Goal: Register for event/course

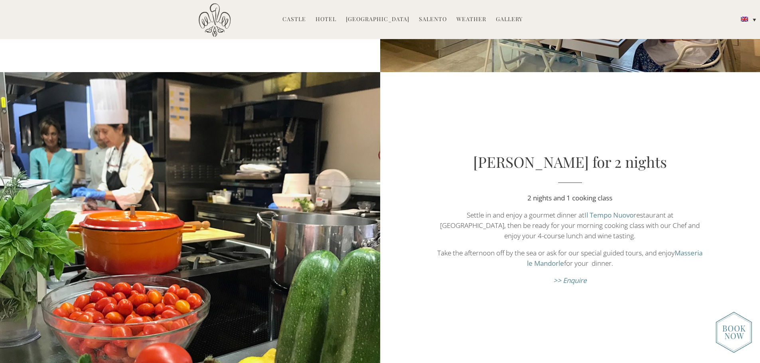
scroll to position [599, 0]
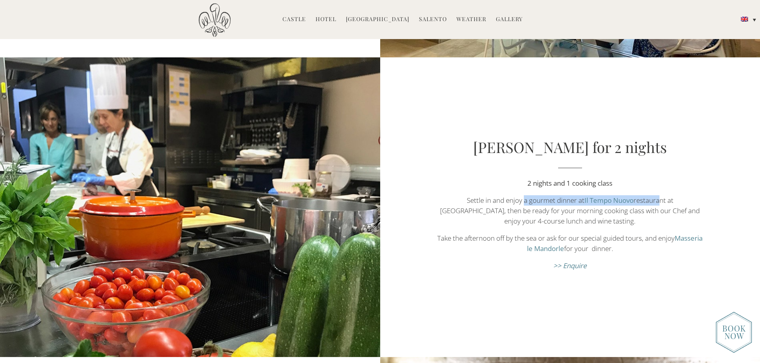
drag, startPoint x: 507, startPoint y: 200, endPoint x: 644, endPoint y: 205, distance: 136.9
click at [644, 205] on p "Settle in and enjoy a gourmet dinner at [GEOGRAPHIC_DATA] restaurant at [GEOGRA…" at bounding box center [570, 211] width 266 height 31
drag, startPoint x: 629, startPoint y: 211, endPoint x: 661, endPoint y: 228, distance: 36.2
click at [661, 228] on div "[PERSON_NAME] for 2 nights 2 nights and 1 cooking class Settle in and enjoy a g…" at bounding box center [570, 208] width 380 height 142
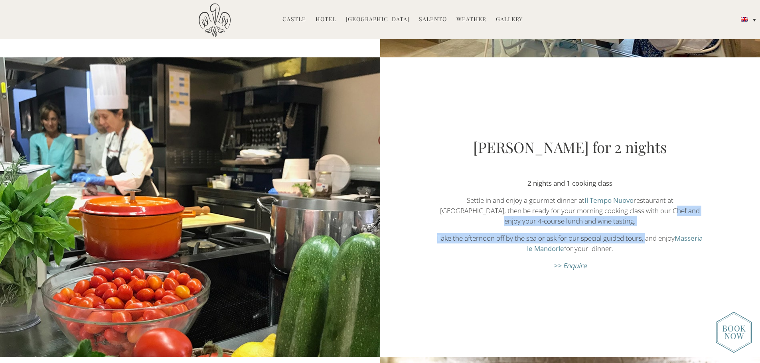
click at [661, 228] on div "[PERSON_NAME] for 2 nights 2 nights and 1 cooking class Settle in and enjoy a g…" at bounding box center [570, 208] width 380 height 142
drag, startPoint x: 468, startPoint y: 239, endPoint x: 655, endPoint y: 230, distance: 186.6
click at [655, 230] on div "[PERSON_NAME] for 2 nights 2 nights and 1 cooking class Settle in and enjoy a g…" at bounding box center [570, 208] width 380 height 142
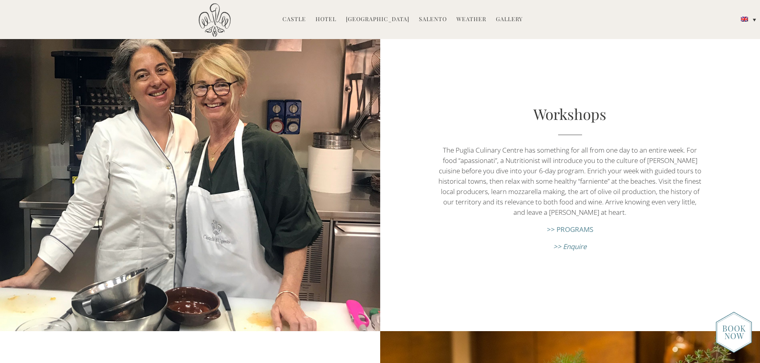
scroll to position [1237, 0]
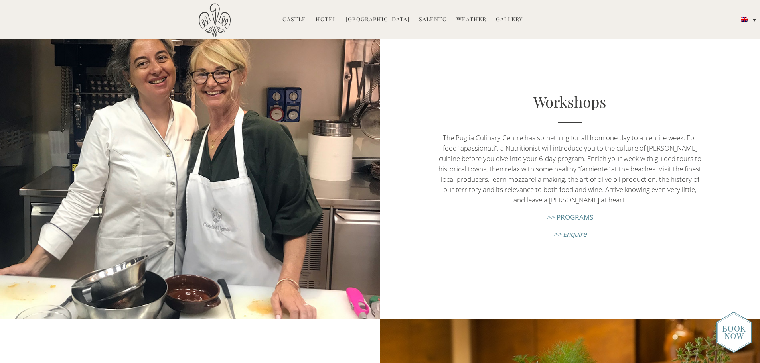
click at [571, 217] on link ">> PROGRAMS" at bounding box center [570, 217] width 46 height 9
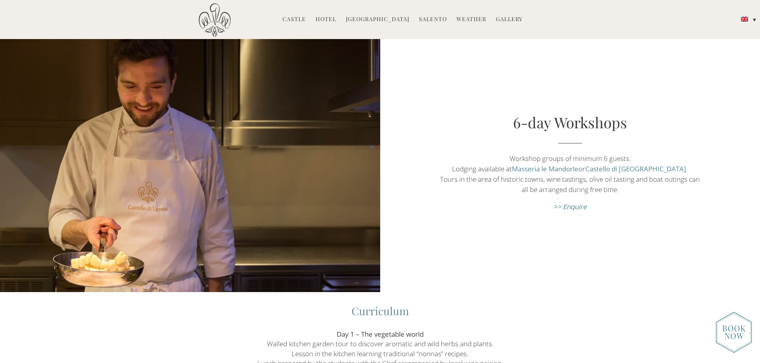
scroll to position [1157, 0]
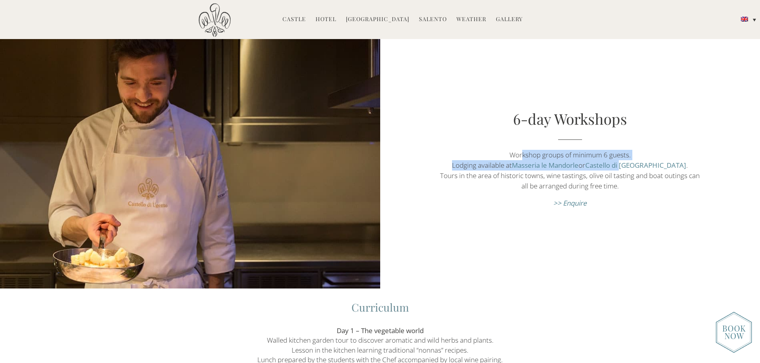
click at [644, 156] on p "Workshop groups of minimum 6 guests. Lodging available at Masseria le Mandorle …" at bounding box center [570, 170] width 266 height 41
click at [639, 150] on p "Workshop groups of minimum 6 guests. Lodging available at Masseria le Mandorle …" at bounding box center [570, 170] width 266 height 41
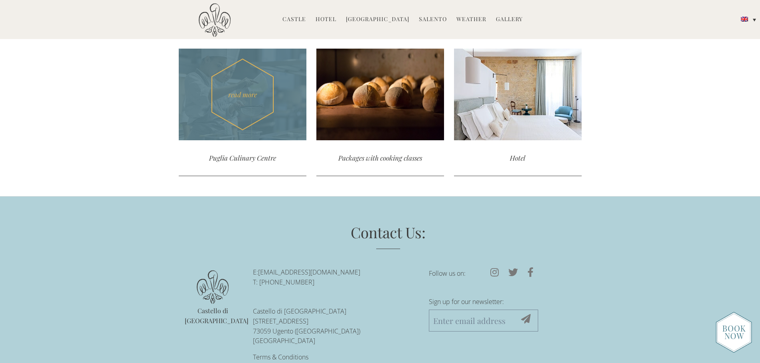
scroll to position [1945, 0]
